Goal: Find specific page/section

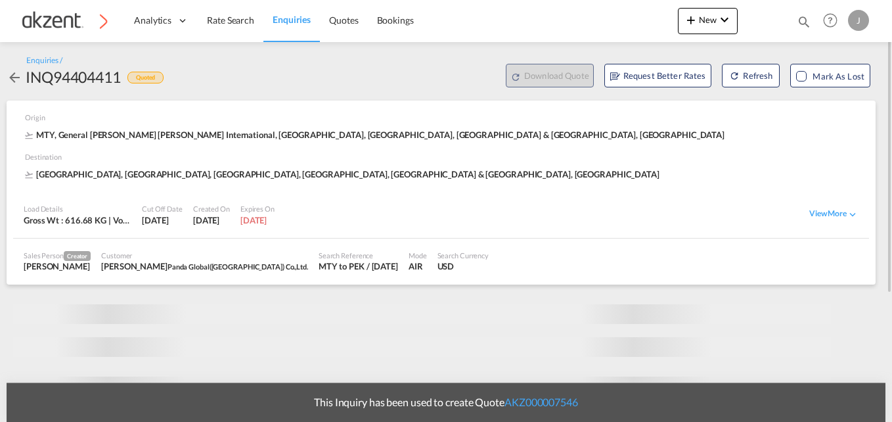
click at [807, 20] on md-icon "icon-magnify" at bounding box center [804, 21] width 14 height 14
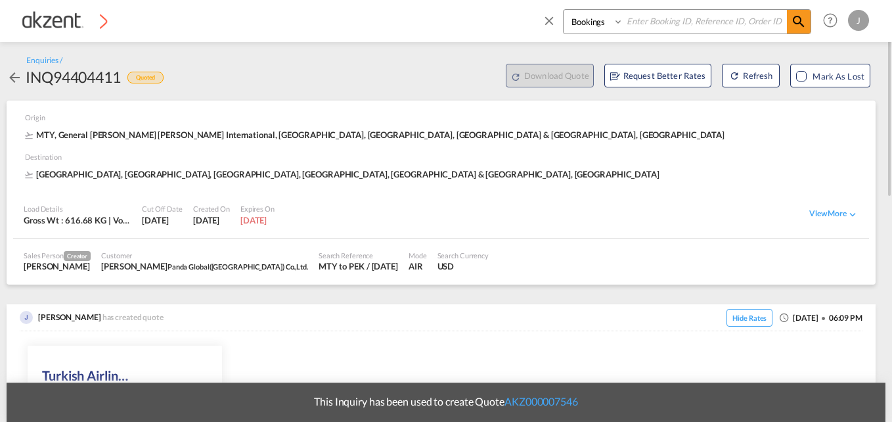
click at [713, 21] on input at bounding box center [706, 21] width 164 height 23
paste input "AKZ000007500"
type input "AKZ000007500"
click at [610, 20] on select "Bookings Quotes Enquiries" at bounding box center [595, 22] width 62 height 24
click at [564, 10] on select "Bookings Quotes Enquiries" at bounding box center [595, 22] width 62 height 24
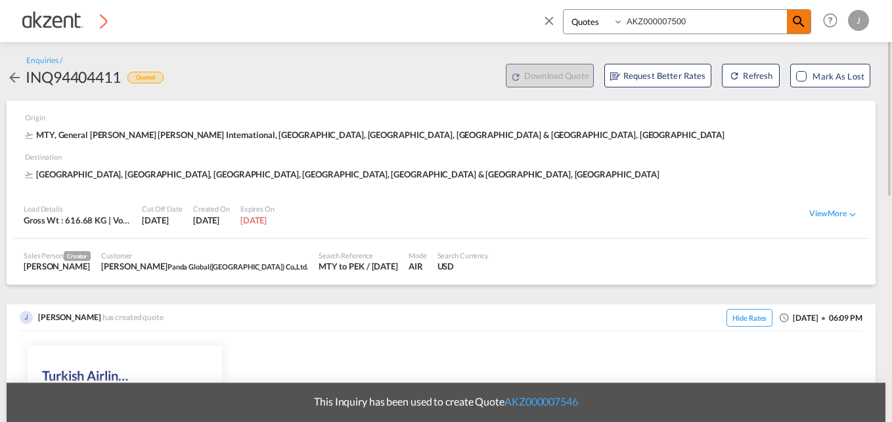
click at [793, 26] on md-icon "icon-magnify" at bounding box center [799, 22] width 16 height 16
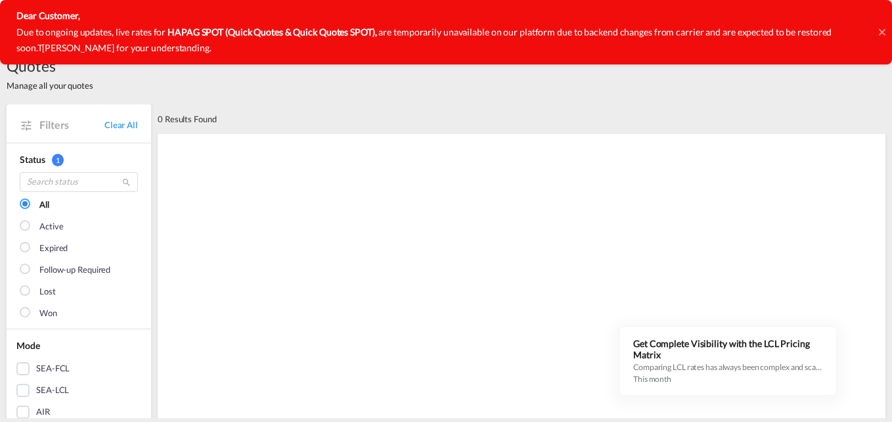
click at [882, 30] on icon at bounding box center [882, 32] width 7 height 11
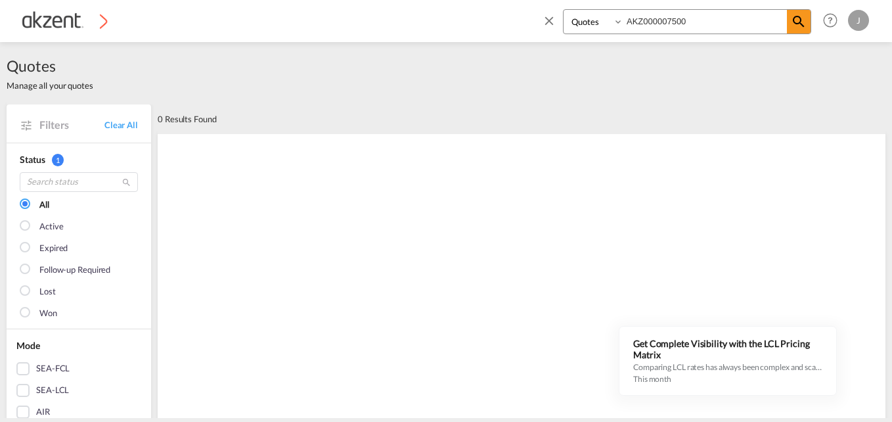
click at [612, 17] on select "Bookings Quotes Enquiries" at bounding box center [595, 22] width 62 height 24
click at [564, 10] on select "Bookings Quotes Enquiries" at bounding box center [595, 22] width 62 height 24
click at [796, 22] on md-icon "icon-magnify" at bounding box center [799, 22] width 16 height 16
click at [602, 24] on select "Bookings Quotes Enquiries" at bounding box center [595, 22] width 62 height 24
click at [564, 10] on select "Bookings Quotes Enquiries" at bounding box center [595, 22] width 62 height 24
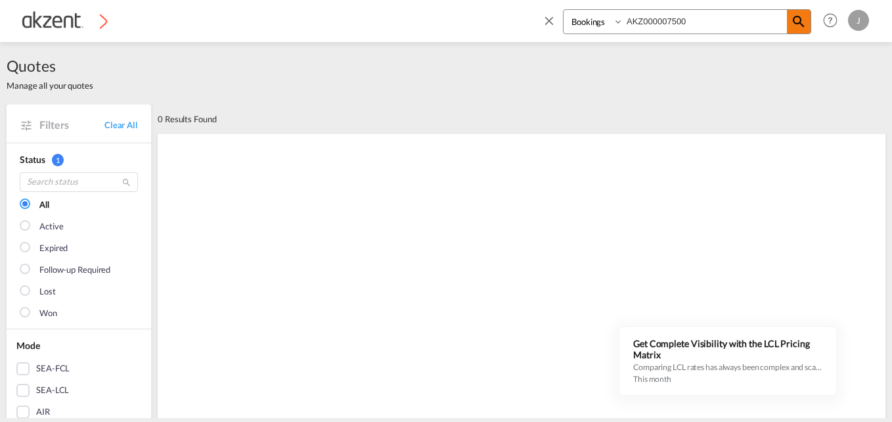
click at [792, 21] on md-icon "icon-magnify" at bounding box center [799, 22] width 16 height 16
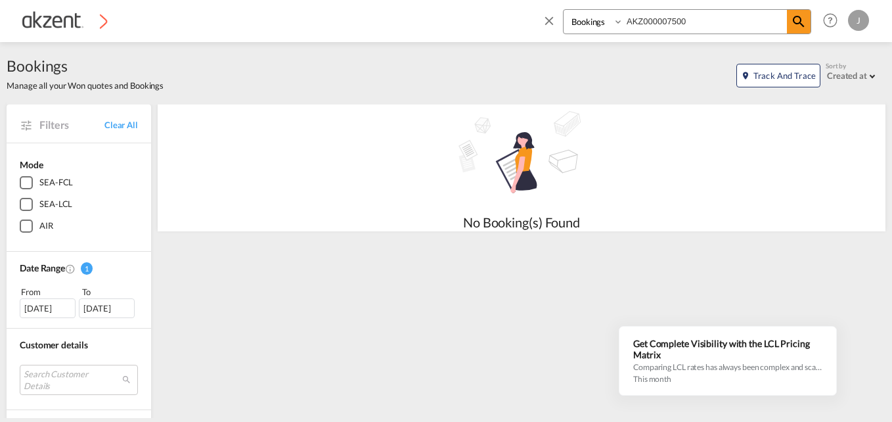
click at [612, 24] on select "Bookings Quotes Enquiries" at bounding box center [595, 22] width 62 height 24
click at [564, 10] on select "Bookings Quotes Enquiries" at bounding box center [595, 22] width 62 height 24
click at [790, 20] on span at bounding box center [799, 22] width 24 height 24
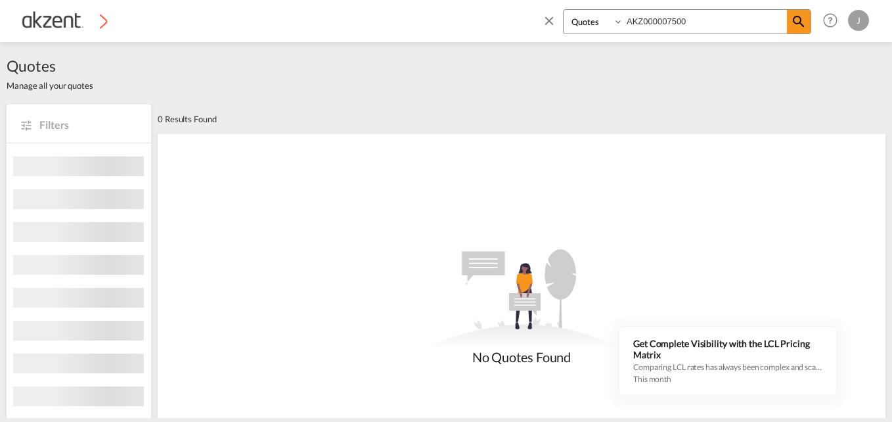
click at [614, 27] on select "Bookings Quotes Enquiries" at bounding box center [595, 22] width 62 height 24
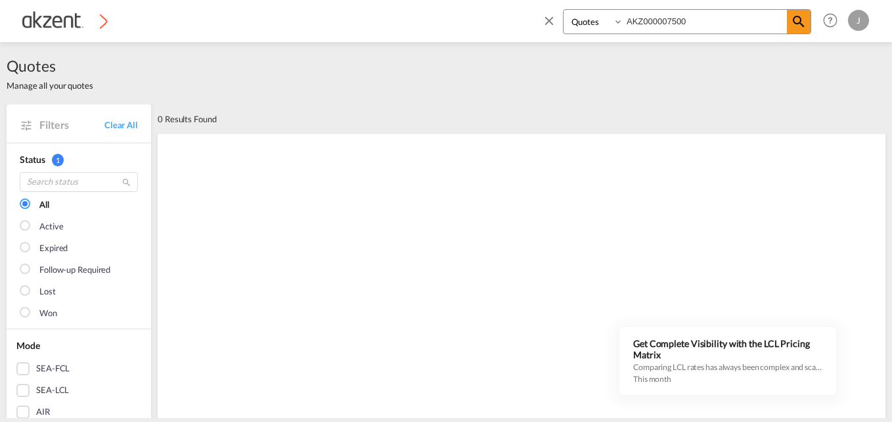
select select "Inquiry"
click at [564, 10] on select "Bookings Quotes Enquiries" at bounding box center [595, 22] width 62 height 24
click at [801, 21] on md-icon "icon-magnify" at bounding box center [799, 22] width 16 height 16
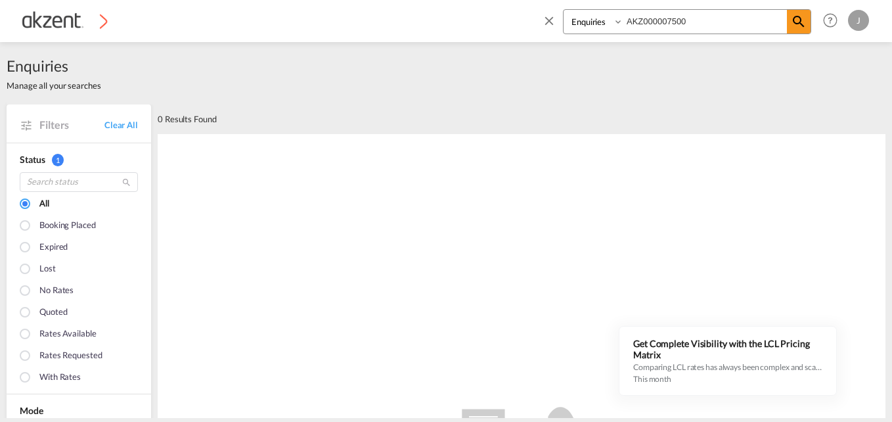
click at [42, 28] on img at bounding box center [64, 21] width 89 height 30
click at [45, 69] on span "Enquiries" at bounding box center [54, 65] width 95 height 21
click at [103, 19] on img at bounding box center [64, 21] width 89 height 30
click at [65, 22] on img at bounding box center [64, 21] width 89 height 30
